Goal: Task Accomplishment & Management: Manage account settings

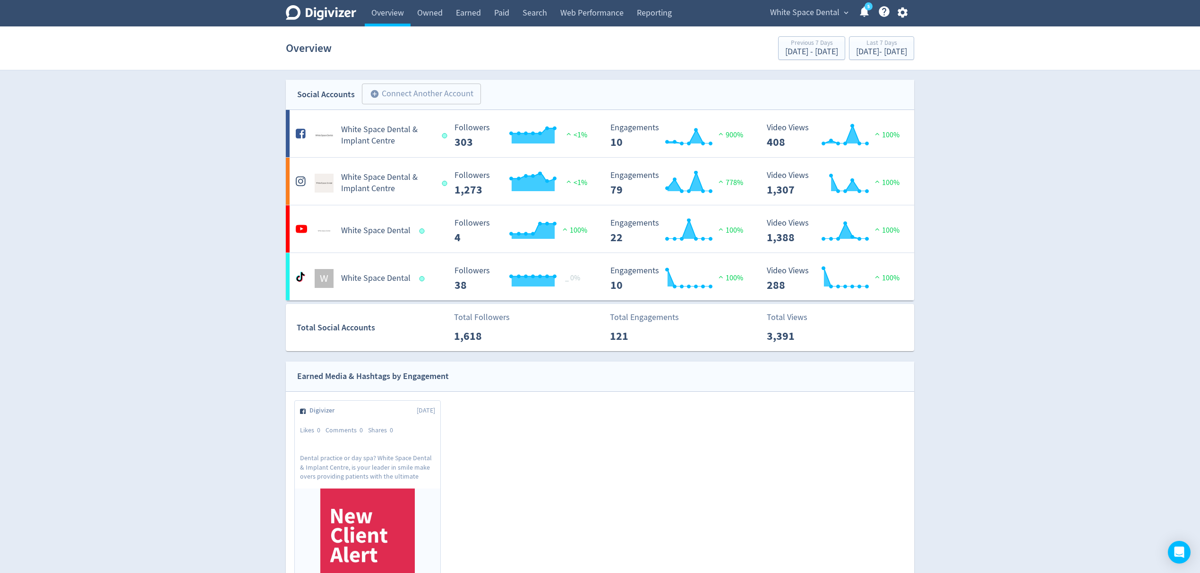
click at [811, 12] on span "White Space Dental" at bounding box center [804, 12] width 69 height 15
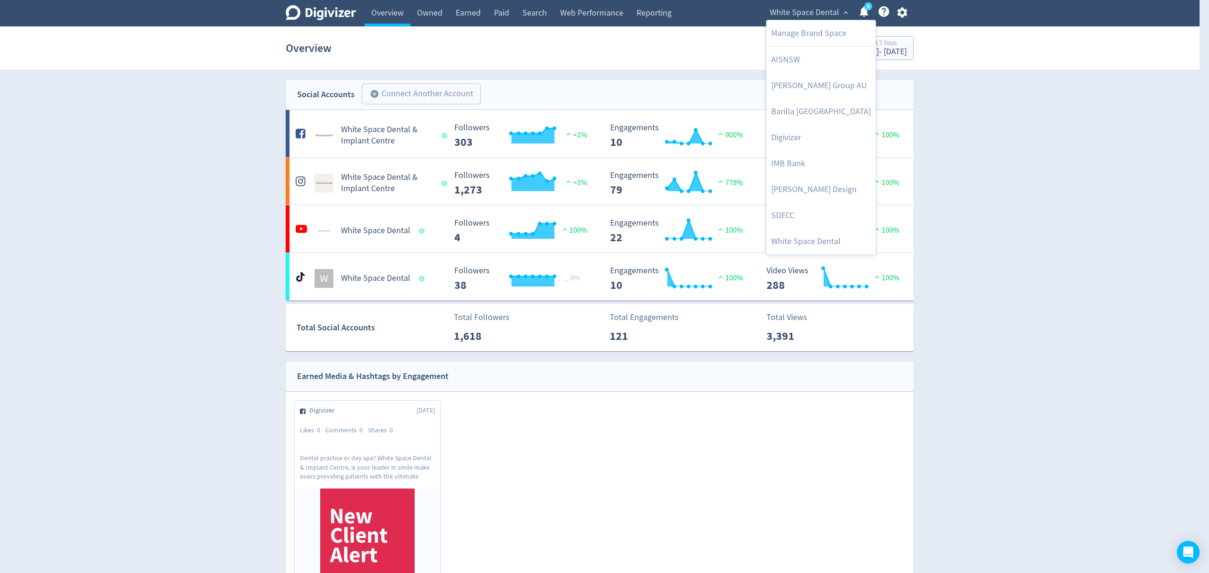
click at [901, 12] on div at bounding box center [604, 286] width 1209 height 573
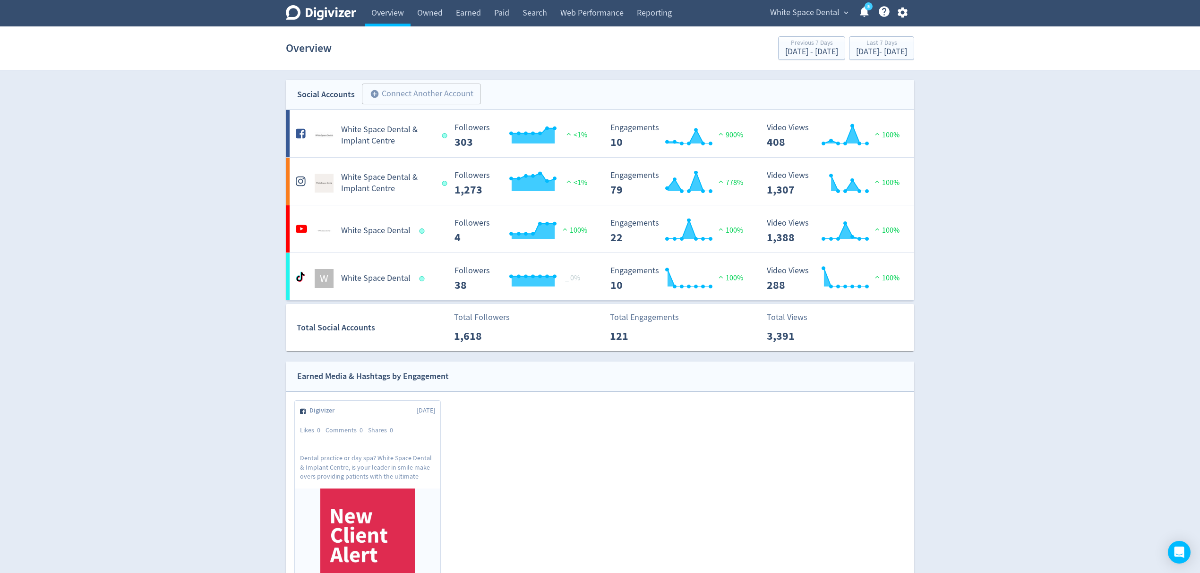
click at [901, 12] on icon "button" at bounding box center [902, 12] width 13 height 13
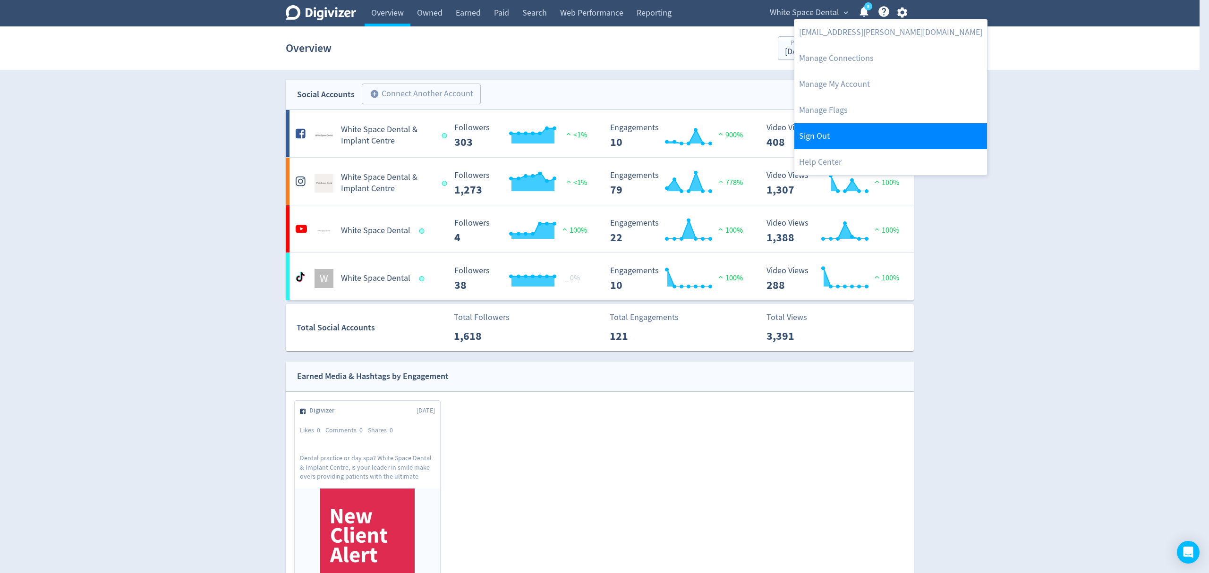
click at [830, 137] on link "Sign Out" at bounding box center [890, 136] width 193 height 26
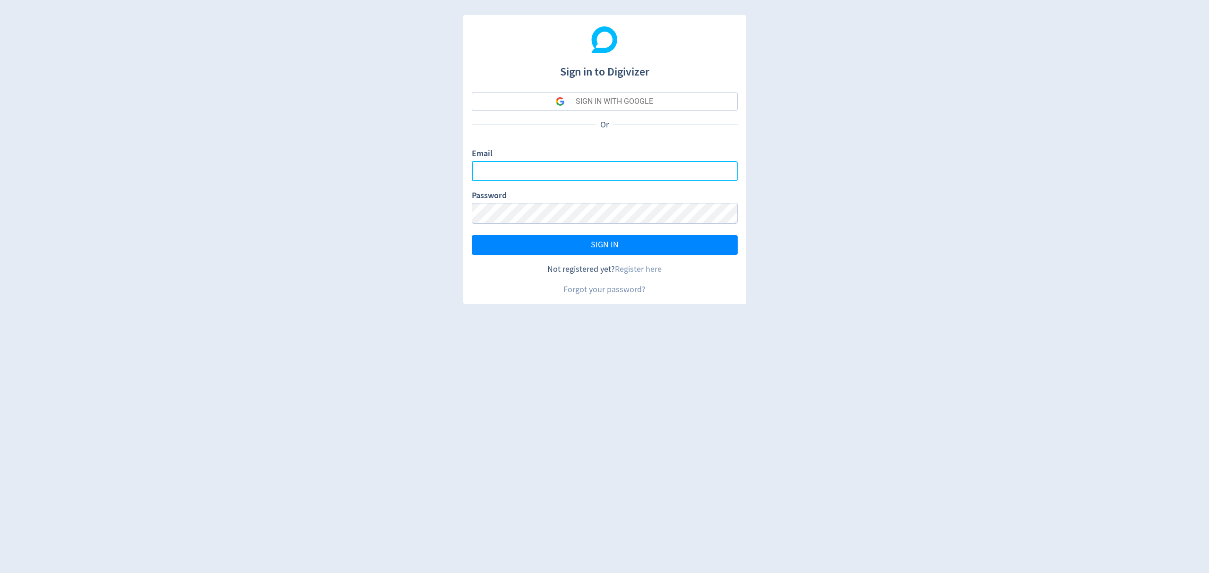
type input "[EMAIL_ADDRESS][PERSON_NAME][DOMAIN_NAME]"
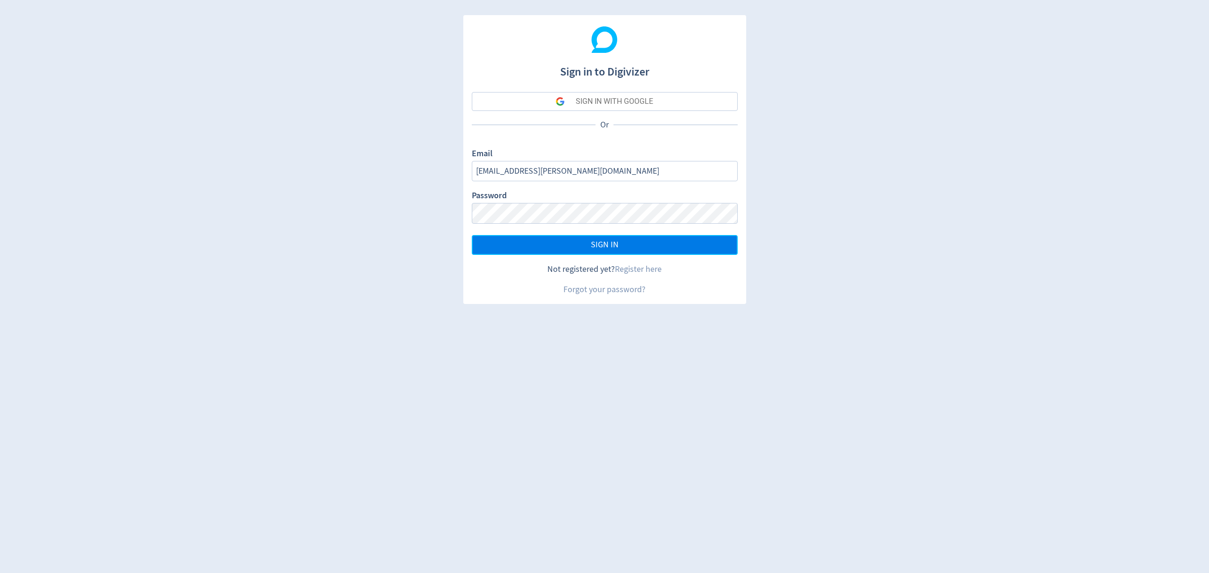
click at [601, 242] on span "SIGN IN" at bounding box center [605, 245] width 28 height 9
